Goal: Find specific page/section: Locate item on page

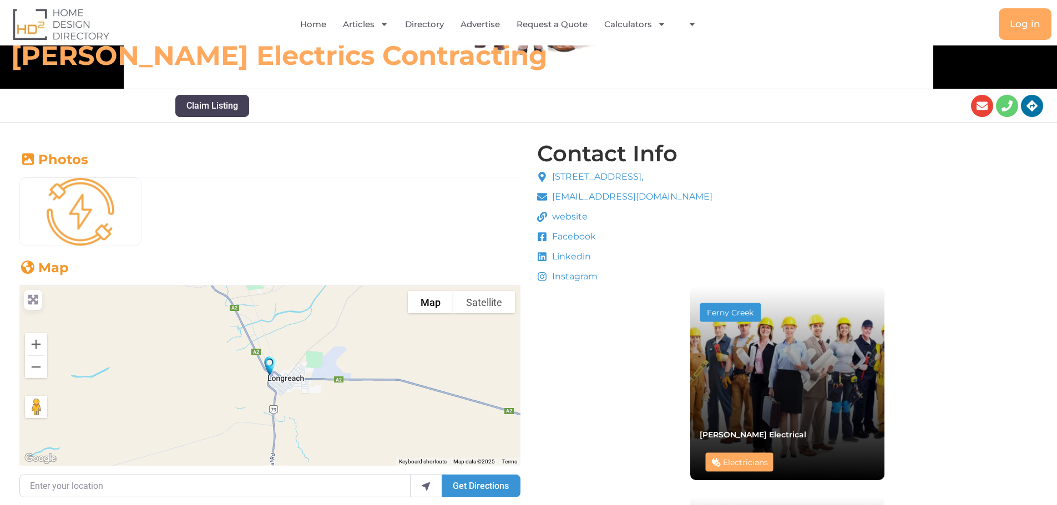
scroll to position [261, 0]
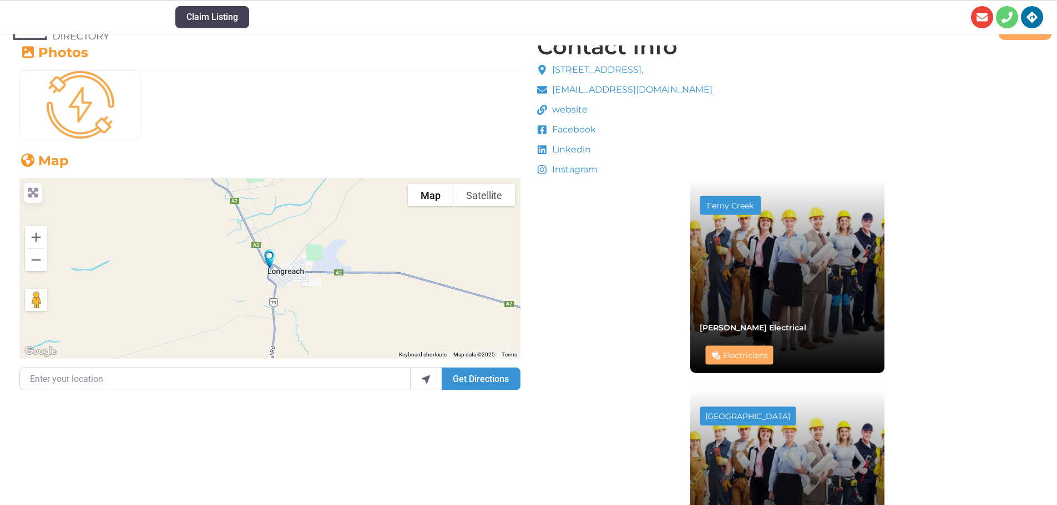
click at [320, 293] on div at bounding box center [269, 269] width 501 height 180
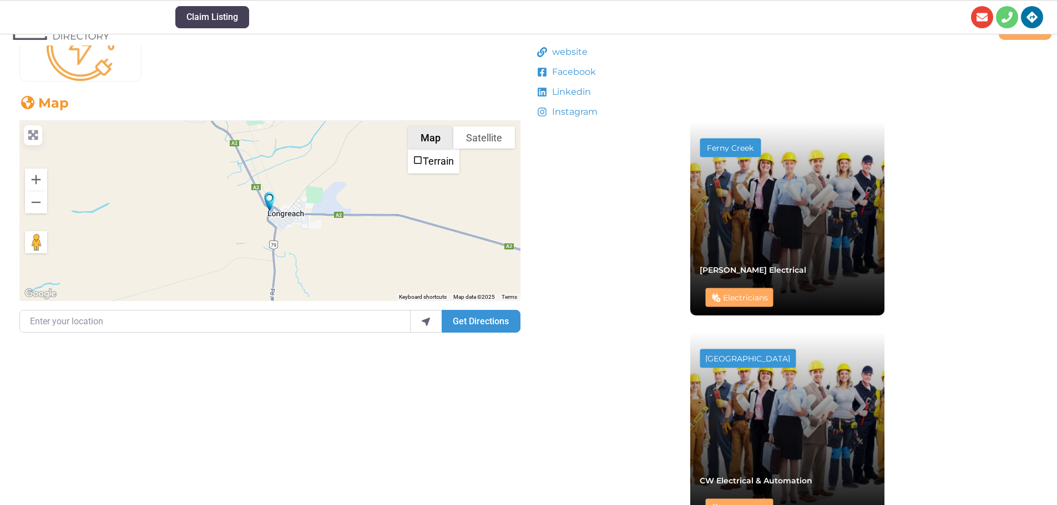
scroll to position [426, 0]
click at [477, 138] on button "Satellite" at bounding box center [484, 137] width 62 height 22
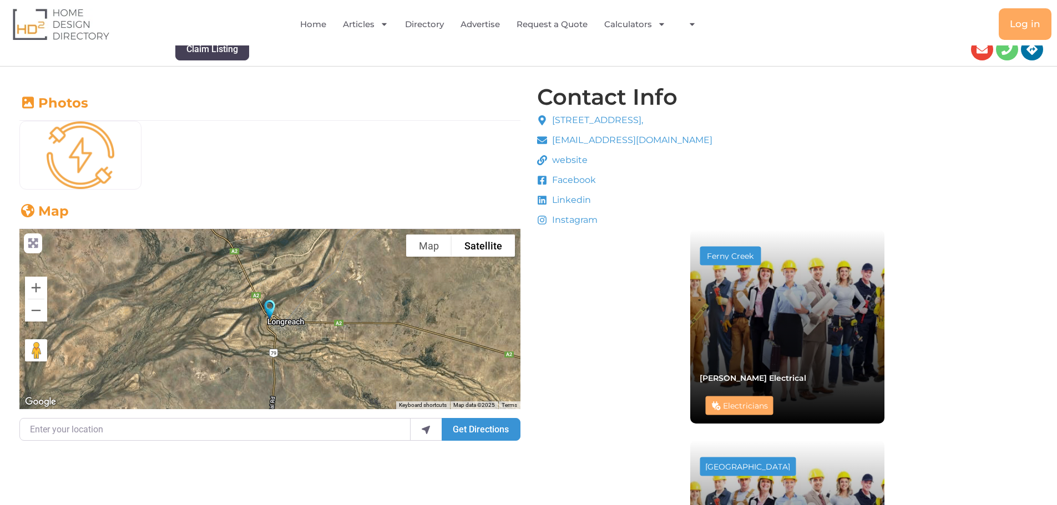
scroll to position [316, 0]
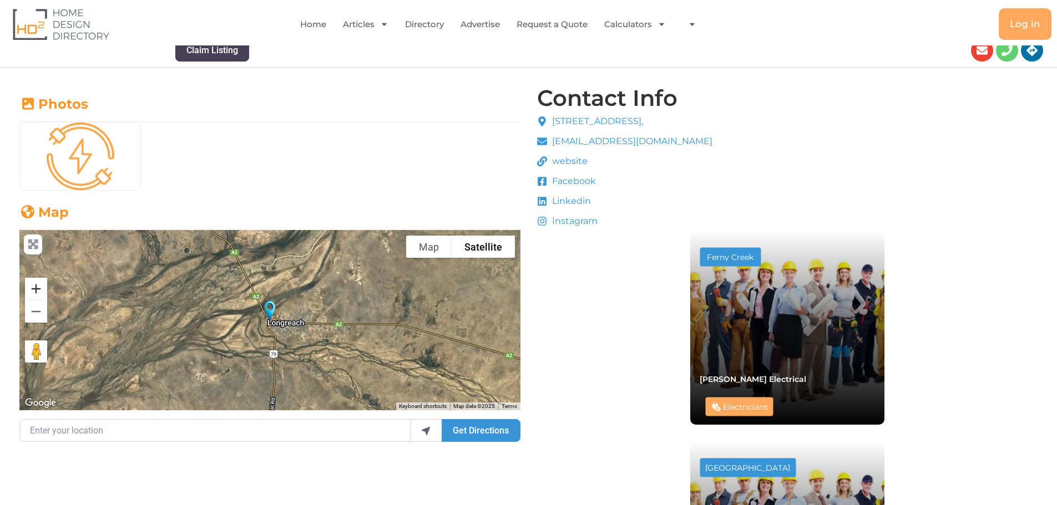
click at [43, 290] on button "Zoom in" at bounding box center [36, 289] width 22 height 22
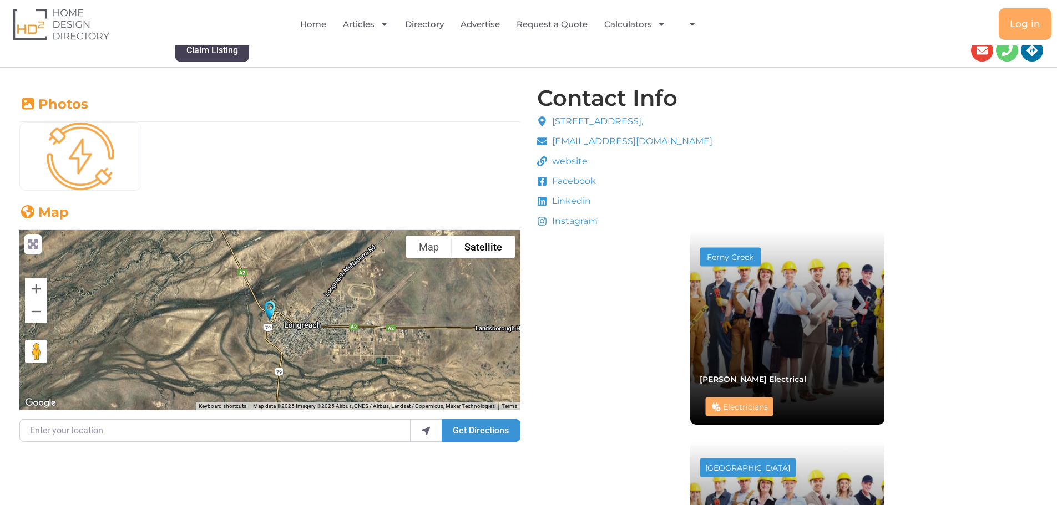
click at [30, 246] on icon at bounding box center [33, 244] width 14 height 11
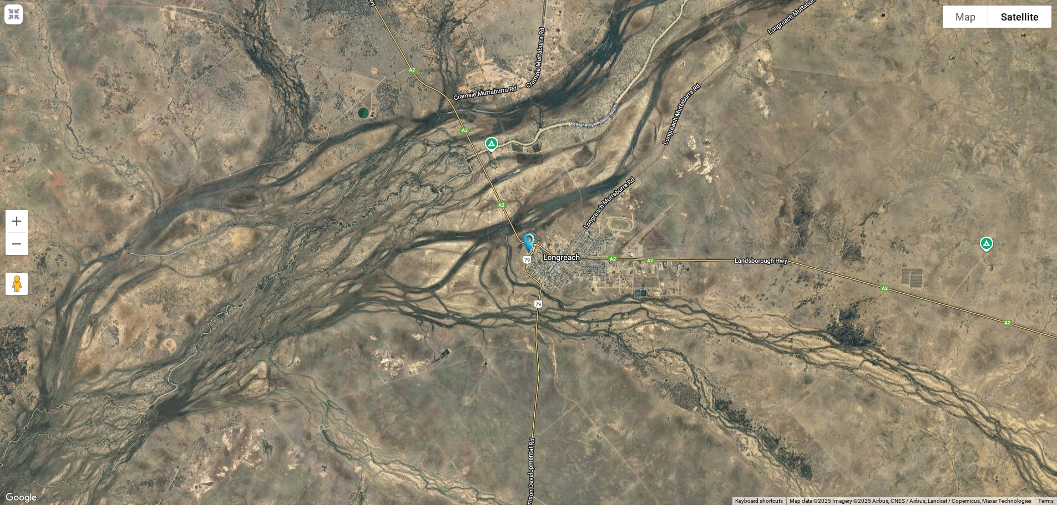
scroll to position [600, 0]
click at [16, 240] on button "Zoom out" at bounding box center [17, 244] width 22 height 22
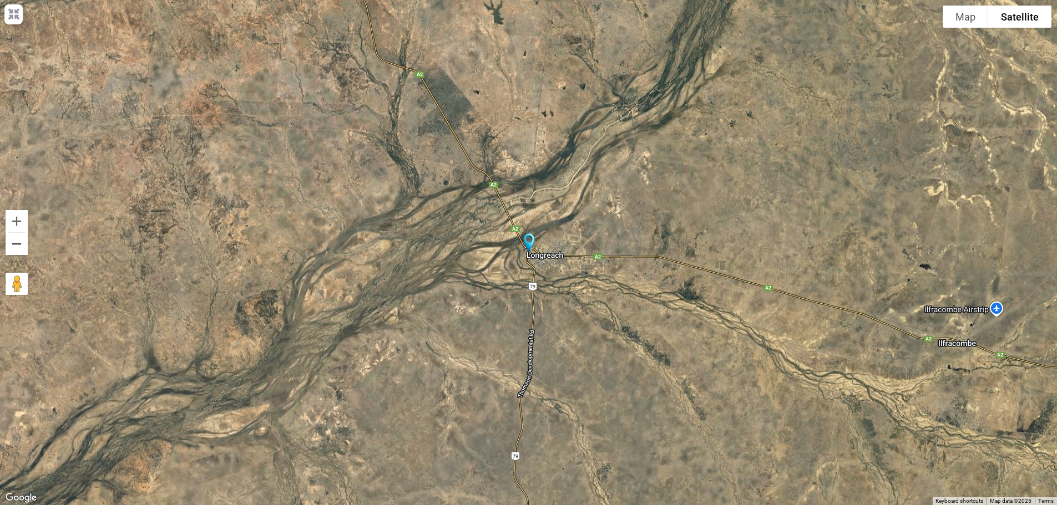
click at [16, 240] on button "Zoom out" at bounding box center [17, 244] width 22 height 22
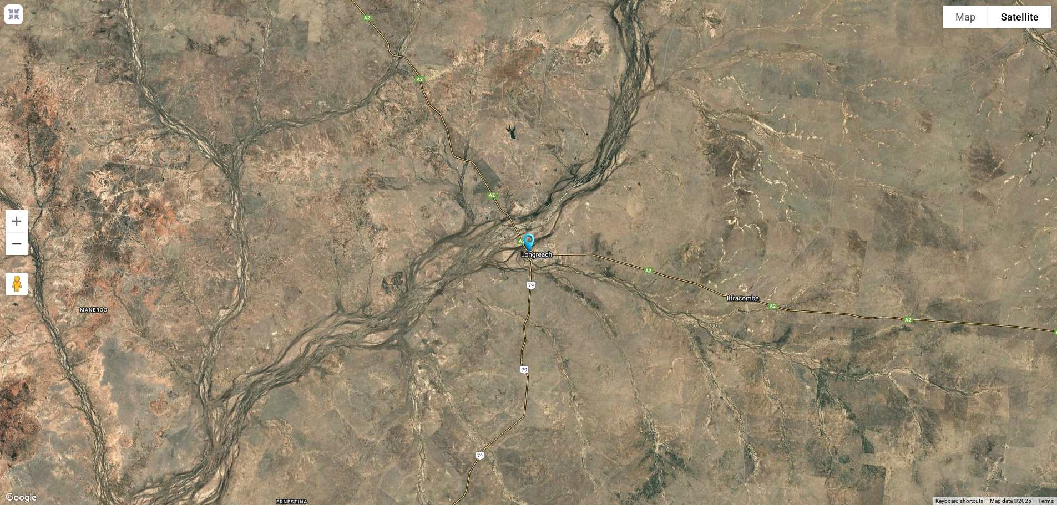
click at [17, 240] on button "Zoom out" at bounding box center [17, 244] width 22 height 22
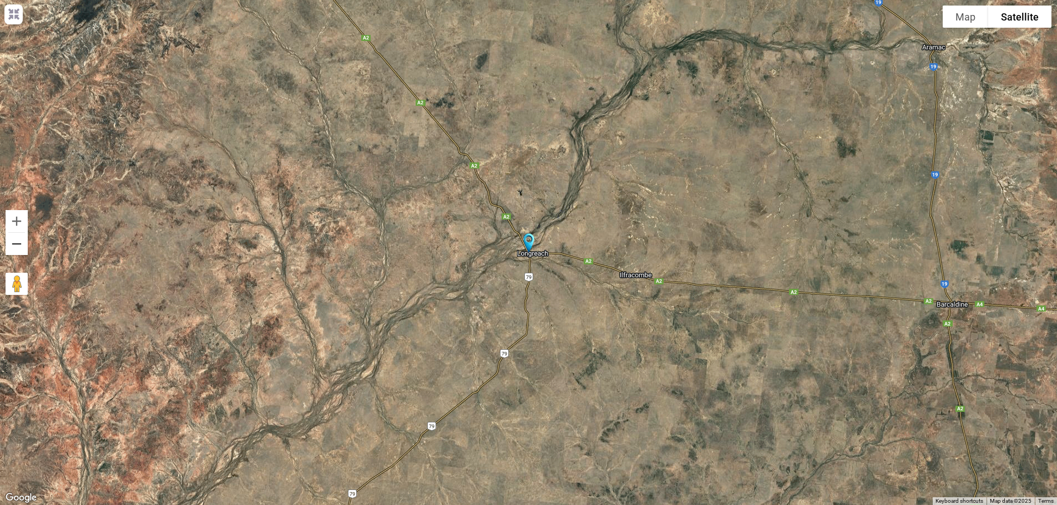
scroll to position [711, 0]
click at [19, 247] on button "Zoom out" at bounding box center [17, 244] width 22 height 22
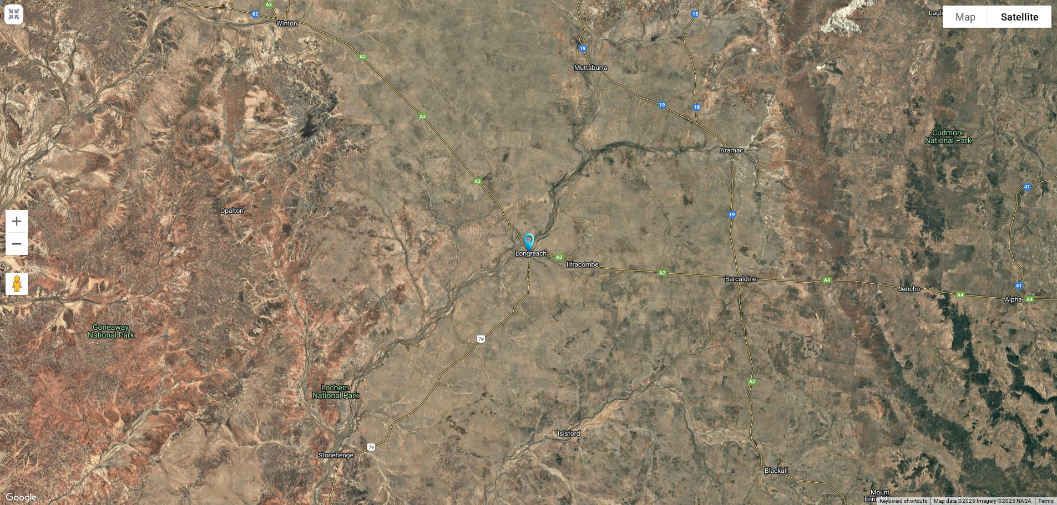
scroll to position [821, 0]
click at [13, 245] on button "Zoom out" at bounding box center [17, 244] width 22 height 22
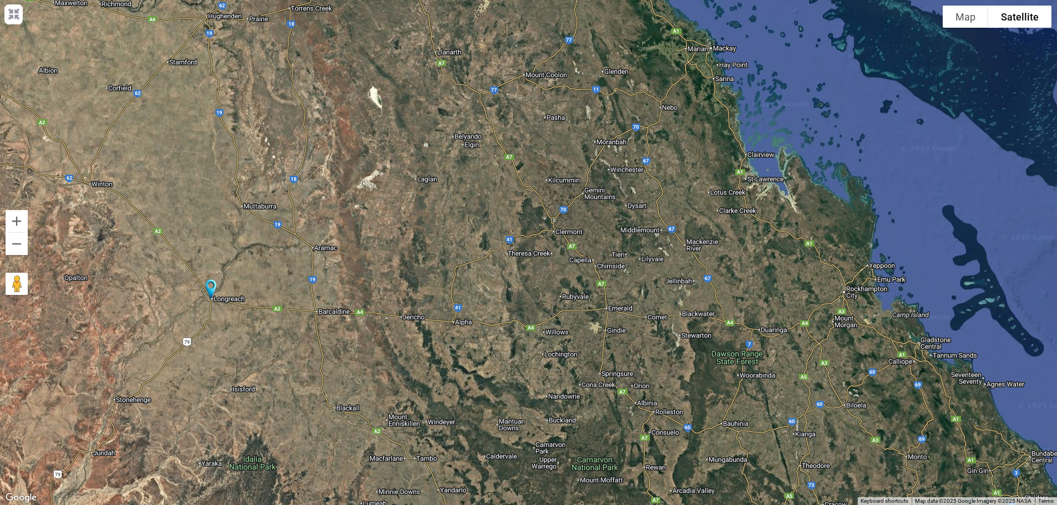
drag, startPoint x: 536, startPoint y: 283, endPoint x: 230, endPoint y: 330, distance: 309.8
click at [215, 331] on div at bounding box center [528, 252] width 1057 height 505
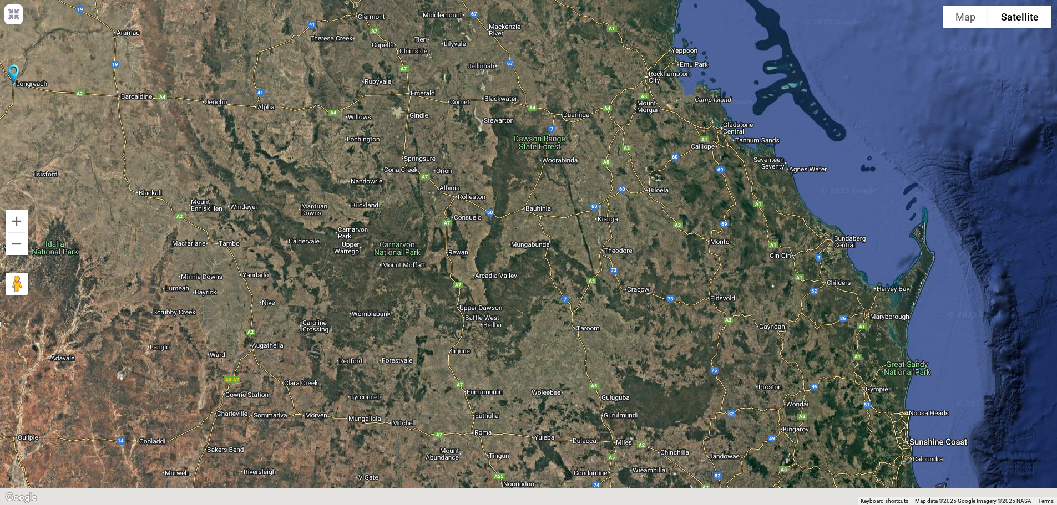
drag, startPoint x: 555, startPoint y: 312, endPoint x: 359, endPoint y: 114, distance: 278.5
click at [359, 114] on div at bounding box center [528, 252] width 1057 height 505
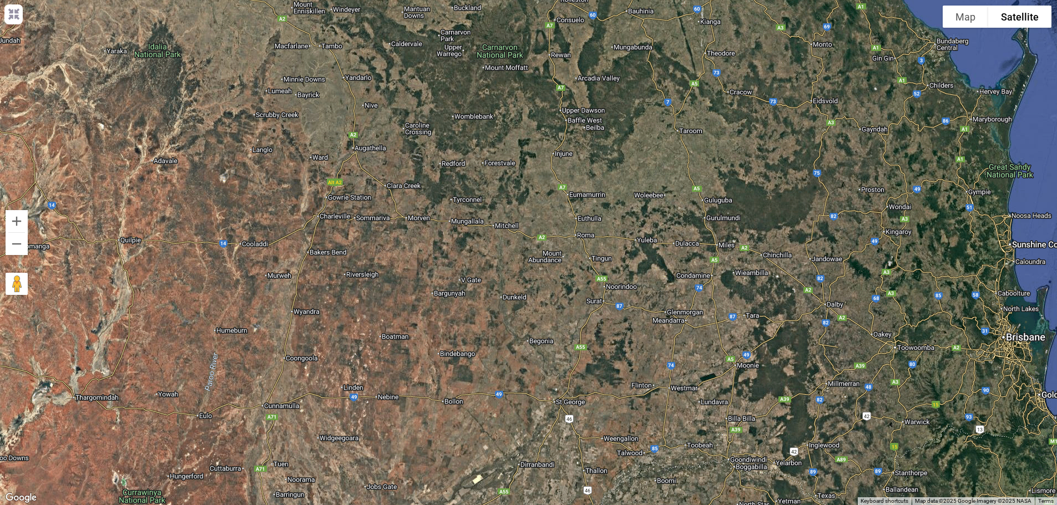
drag, startPoint x: 443, startPoint y: 258, endPoint x: 546, endPoint y: 60, distance: 223.3
click at [546, 60] on div at bounding box center [528, 252] width 1057 height 505
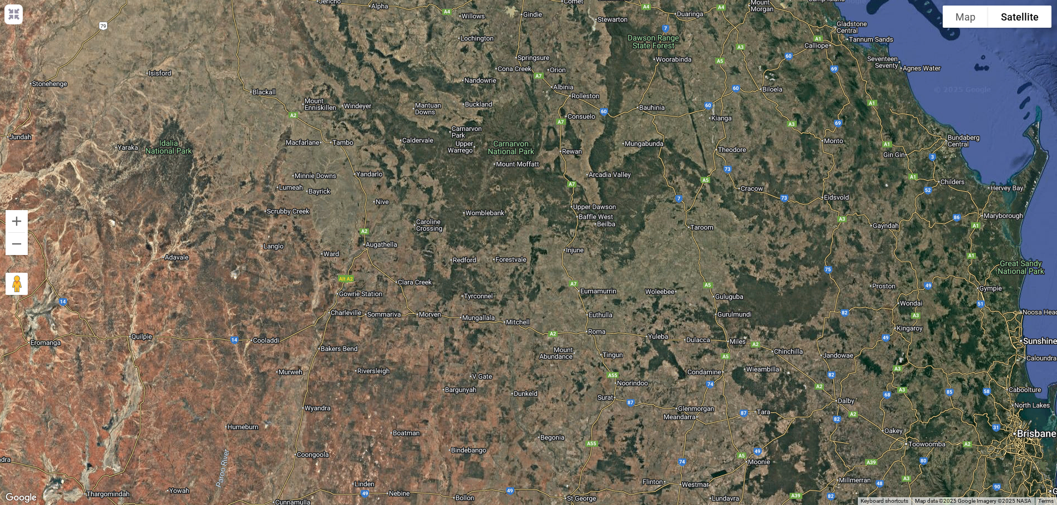
drag, startPoint x: 549, startPoint y: 87, endPoint x: 552, endPoint y: 180, distance: 93.3
click at [561, 189] on div at bounding box center [528, 252] width 1057 height 505
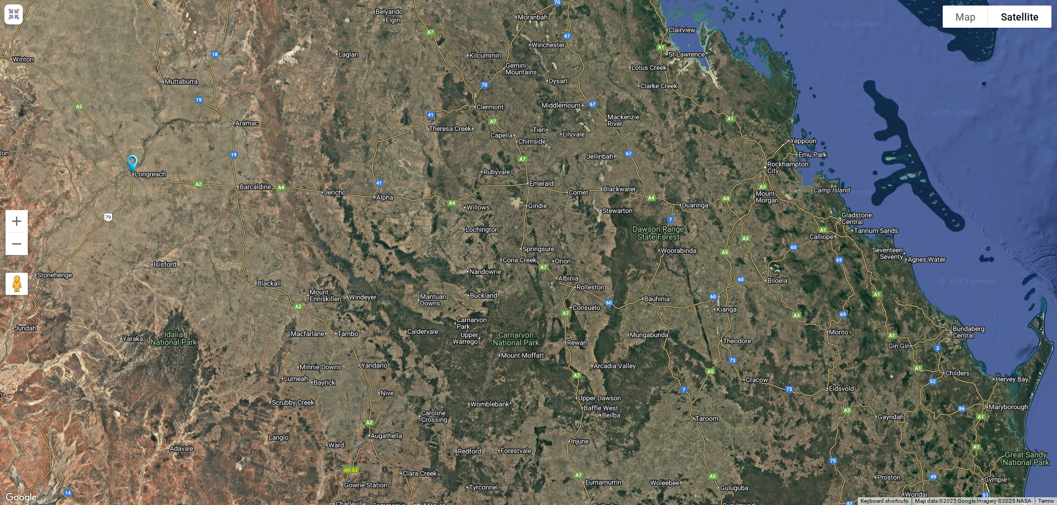
drag, startPoint x: 484, startPoint y: 164, endPoint x: 467, endPoint y: 352, distance: 188.9
click at [466, 360] on div at bounding box center [528, 252] width 1057 height 505
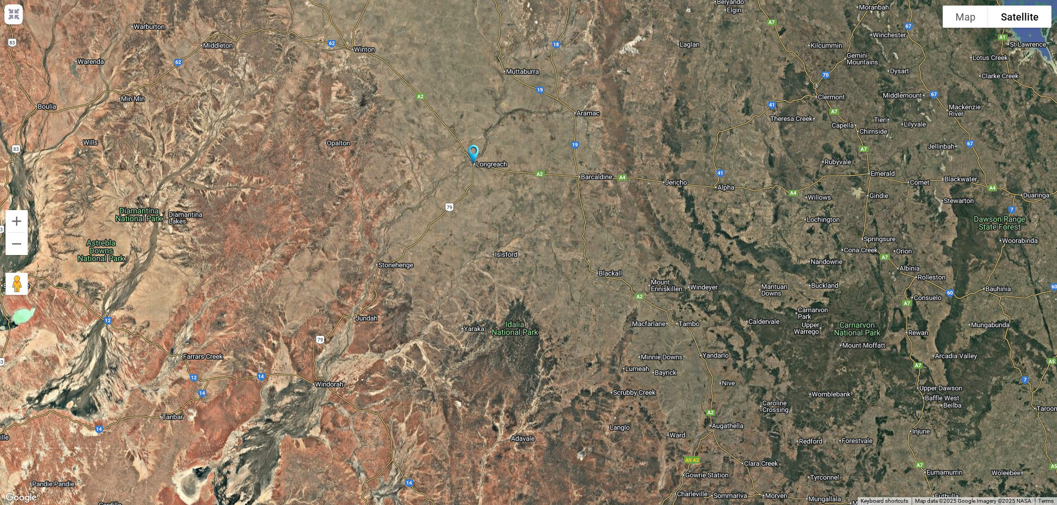
drag, startPoint x: 262, startPoint y: 282, endPoint x: 608, endPoint y: 275, distance: 346.3
click at [608, 275] on div at bounding box center [528, 252] width 1057 height 505
click at [476, 180] on div at bounding box center [528, 252] width 1057 height 505
click at [475, 181] on div at bounding box center [528, 252] width 1057 height 505
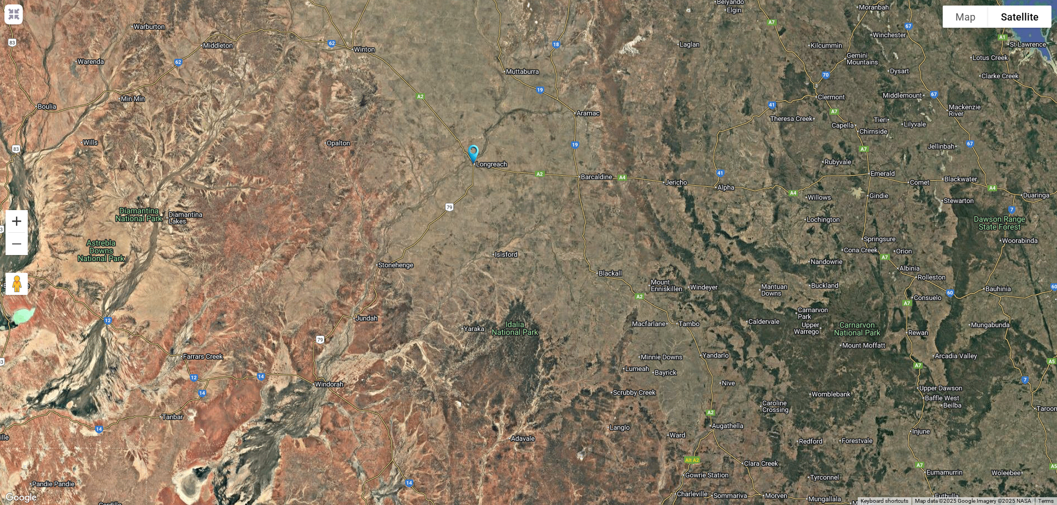
click at [22, 222] on button "Zoom in" at bounding box center [17, 221] width 22 height 22
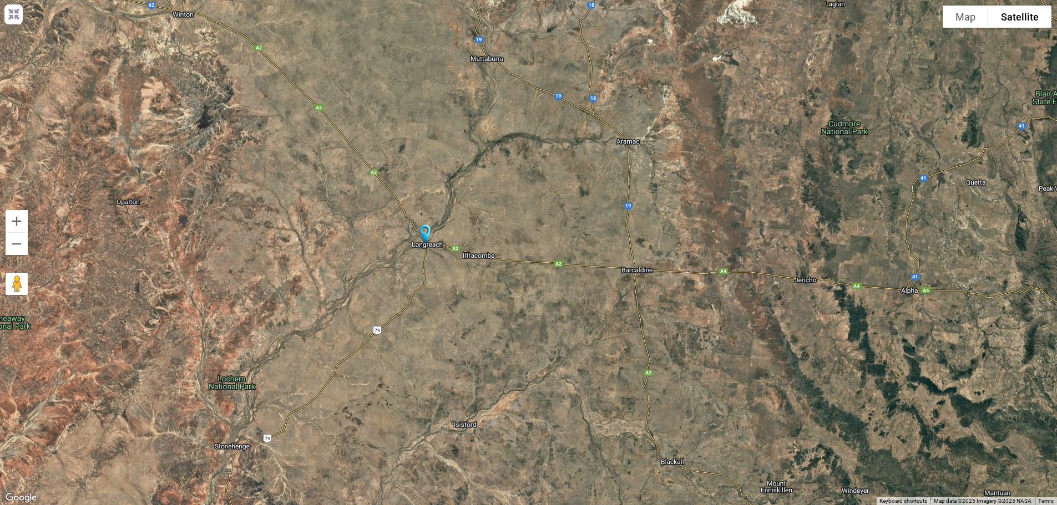
drag, startPoint x: 433, startPoint y: 157, endPoint x: 409, endPoint y: 317, distance: 161.5
click at [443, 322] on div at bounding box center [528, 252] width 1057 height 505
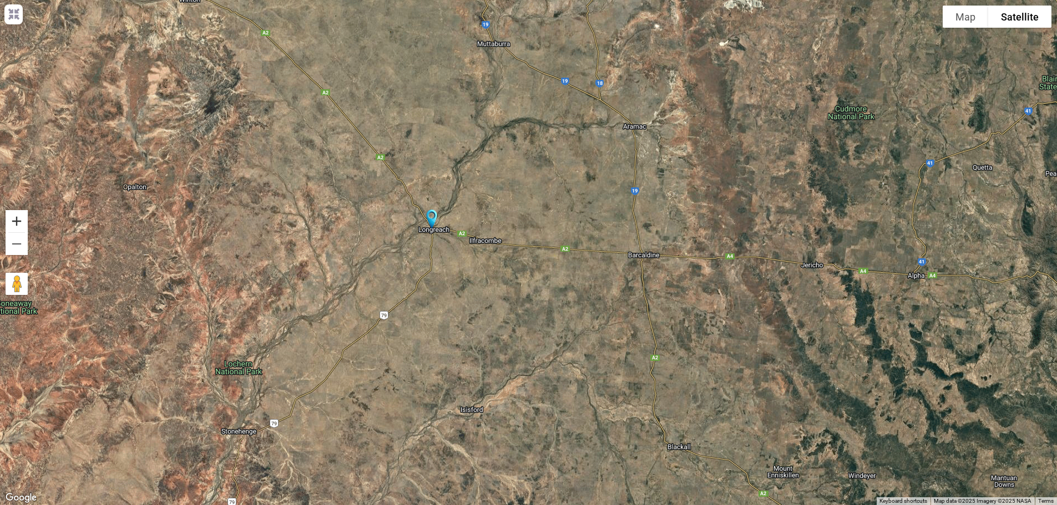
click at [17, 222] on button "Zoom in" at bounding box center [17, 221] width 22 height 22
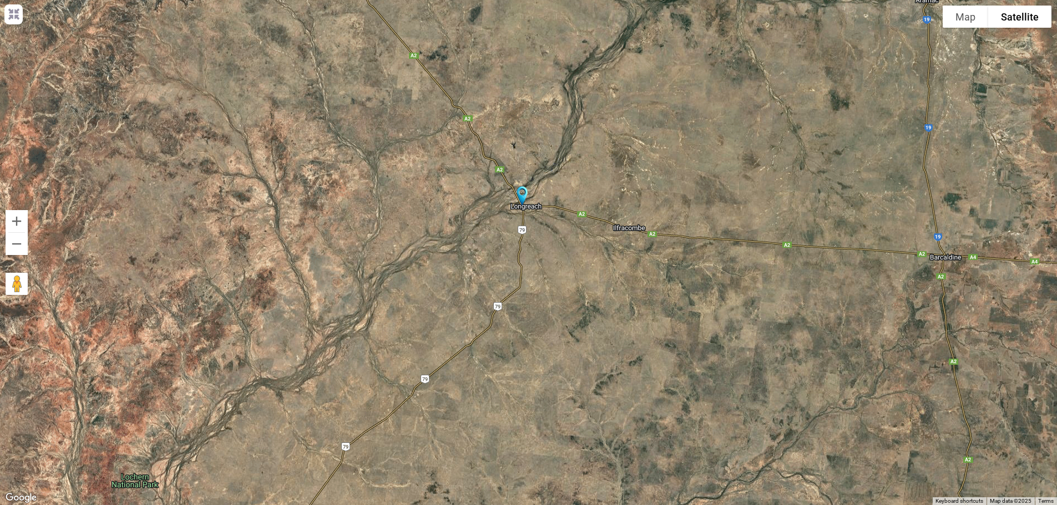
drag, startPoint x: 158, startPoint y: 212, endPoint x: 347, endPoint y: 213, distance: 189.2
click at [347, 213] on div at bounding box center [528, 252] width 1057 height 505
click at [18, 224] on button "Zoom in" at bounding box center [17, 221] width 22 height 22
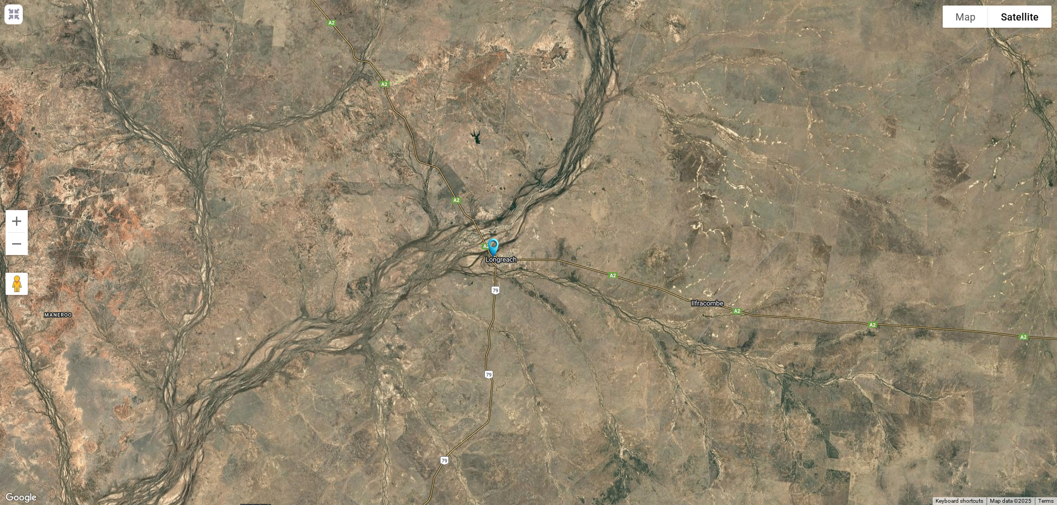
drag, startPoint x: 543, startPoint y: 150, endPoint x: 521, endPoint y: 249, distance: 101.0
click at [519, 251] on div at bounding box center [528, 252] width 1057 height 505
click at [17, 222] on button "Zoom in" at bounding box center [17, 221] width 22 height 22
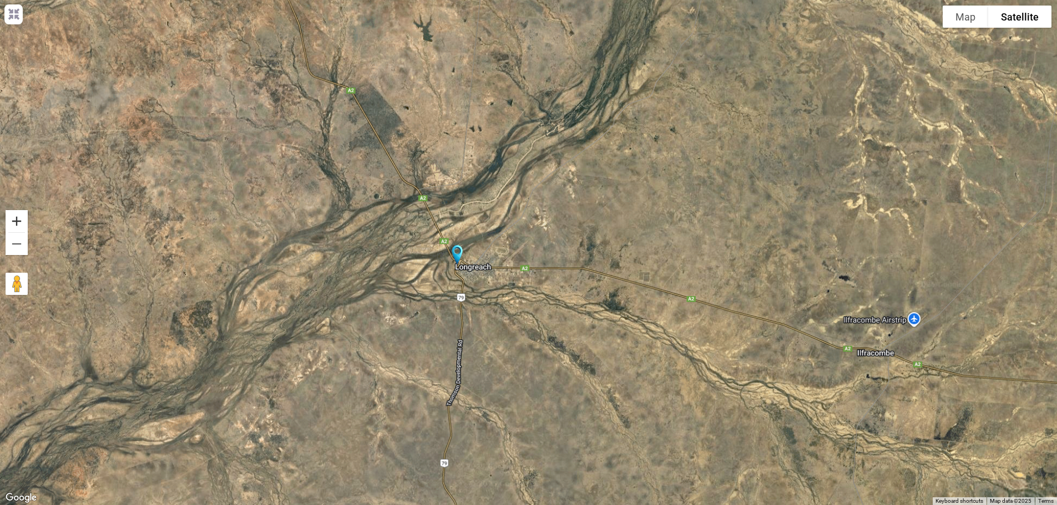
click at [17, 222] on button "Zoom in" at bounding box center [17, 221] width 22 height 22
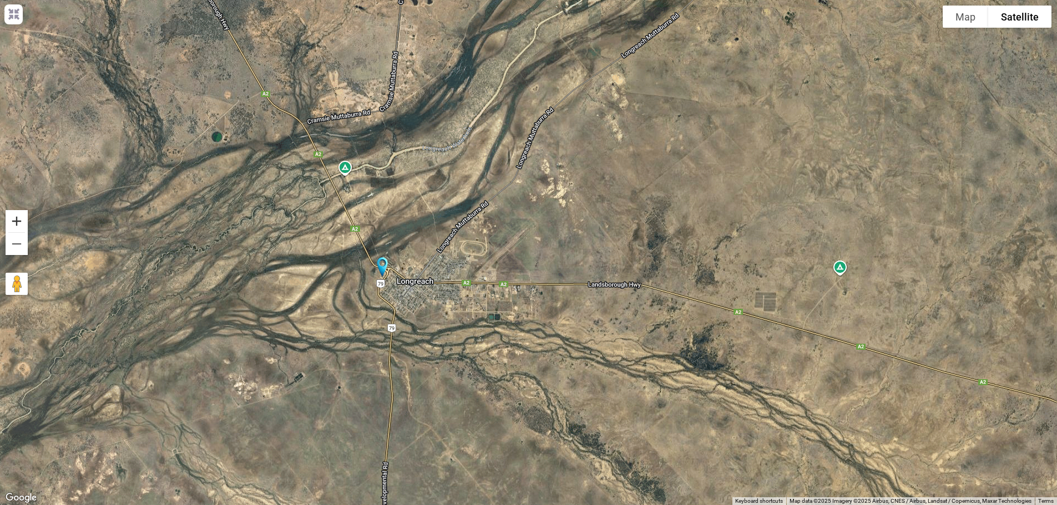
click at [17, 222] on button "Zoom in" at bounding box center [17, 221] width 22 height 22
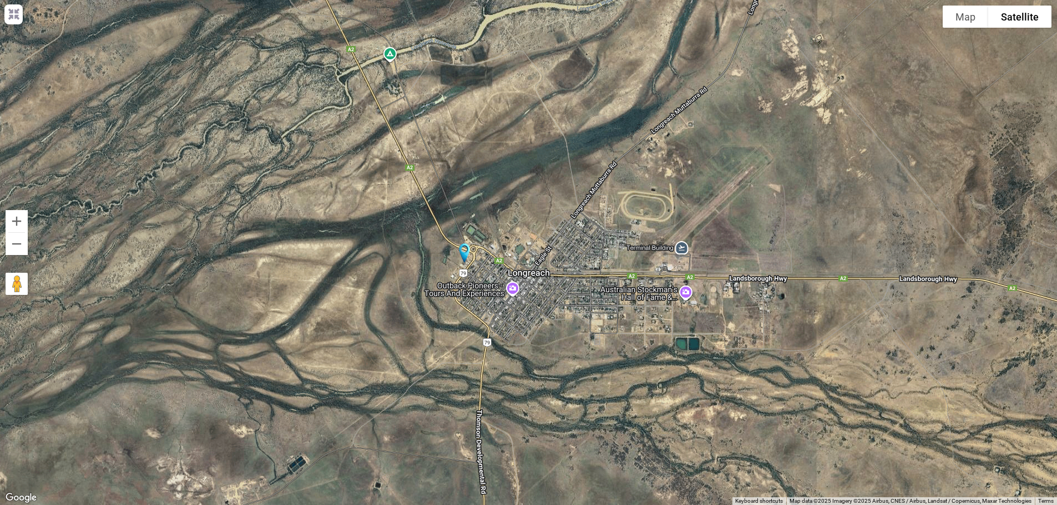
drag, startPoint x: 409, startPoint y: 276, endPoint x: 637, endPoint y: 240, distance: 231.4
click at [637, 240] on div at bounding box center [528, 252] width 1057 height 505
click at [13, 221] on button "Zoom in" at bounding box center [17, 221] width 22 height 22
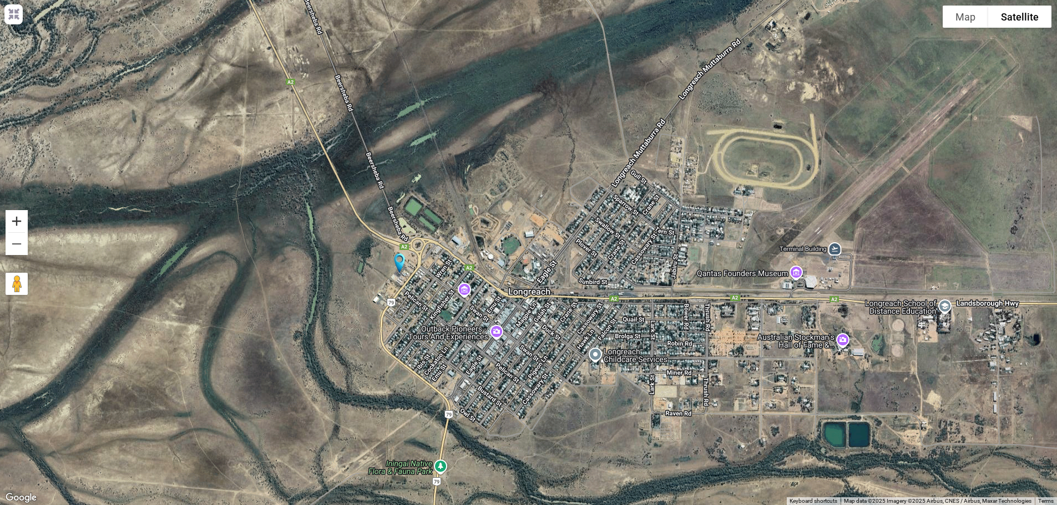
click at [13, 221] on button "Zoom in" at bounding box center [17, 221] width 22 height 22
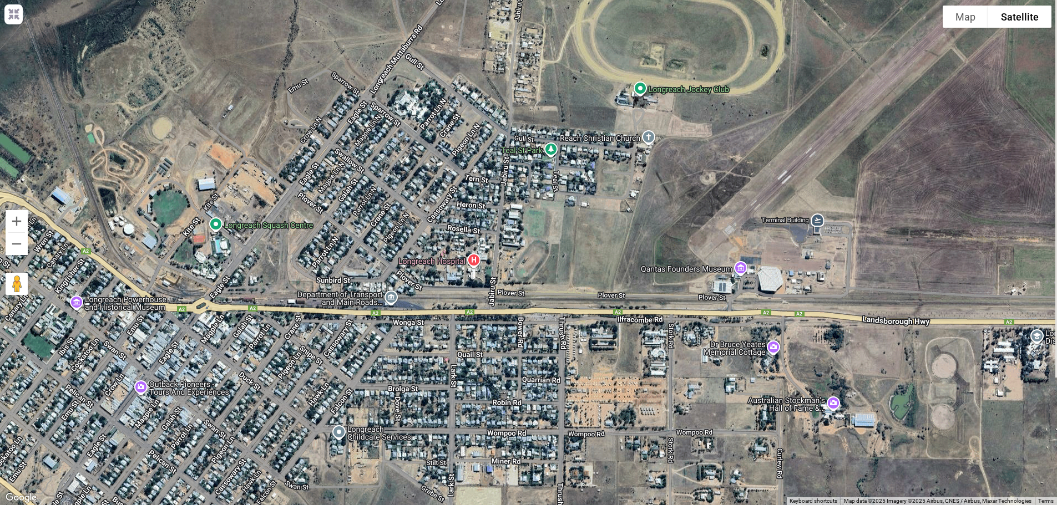
drag, startPoint x: 636, startPoint y: 119, endPoint x: 332, endPoint y: 99, distance: 304.1
click at [332, 99] on div at bounding box center [528, 252] width 1057 height 505
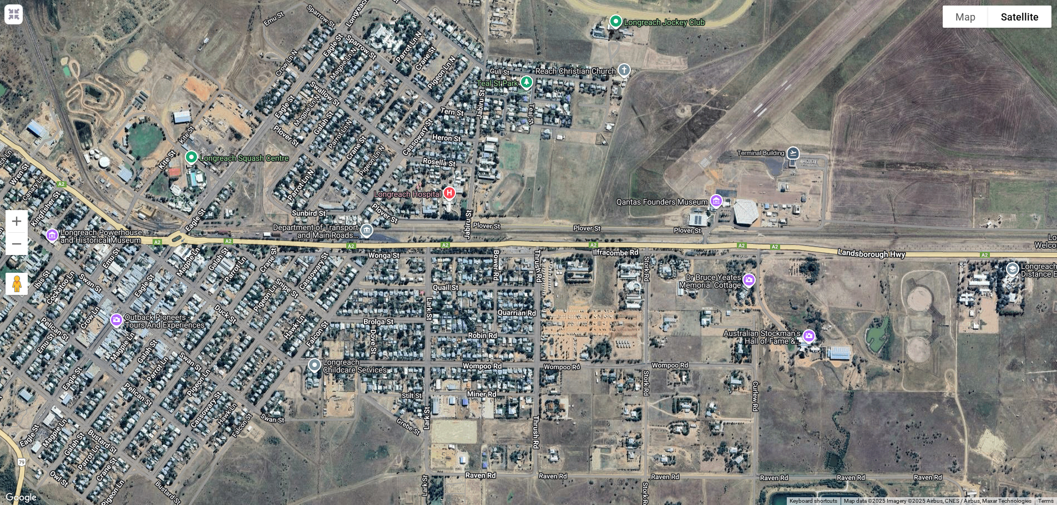
drag, startPoint x: 454, startPoint y: 174, endPoint x: 430, endPoint y: 107, distance: 71.4
click at [430, 107] on div at bounding box center [528, 252] width 1057 height 505
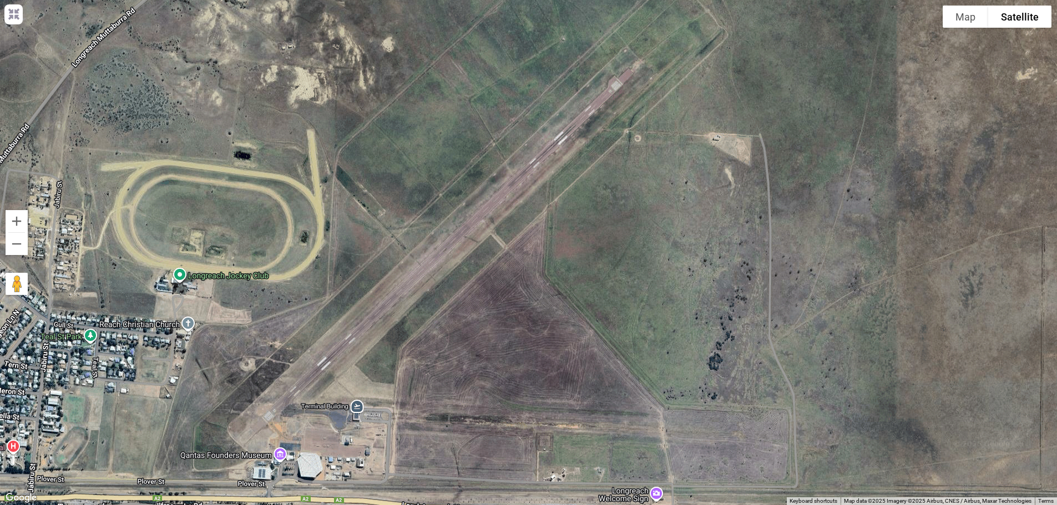
drag, startPoint x: 470, startPoint y: 131, endPoint x: 58, endPoint y: 363, distance: 473.4
click at [54, 367] on div at bounding box center [528, 252] width 1057 height 505
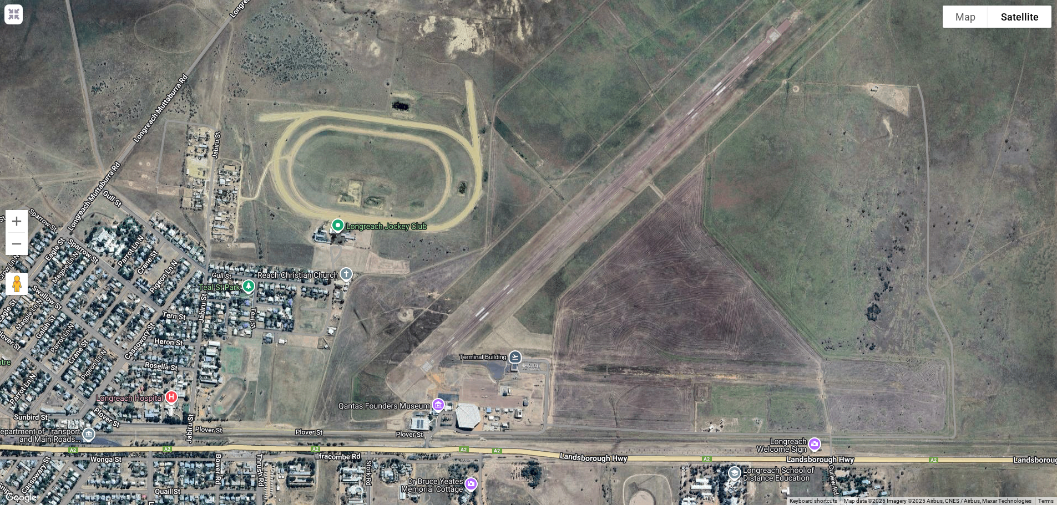
drag, startPoint x: 43, startPoint y: 369, endPoint x: 234, endPoint y: 301, distance: 203.0
click at [231, 310] on div at bounding box center [528, 252] width 1057 height 505
